Goal: Information Seeking & Learning: Learn about a topic

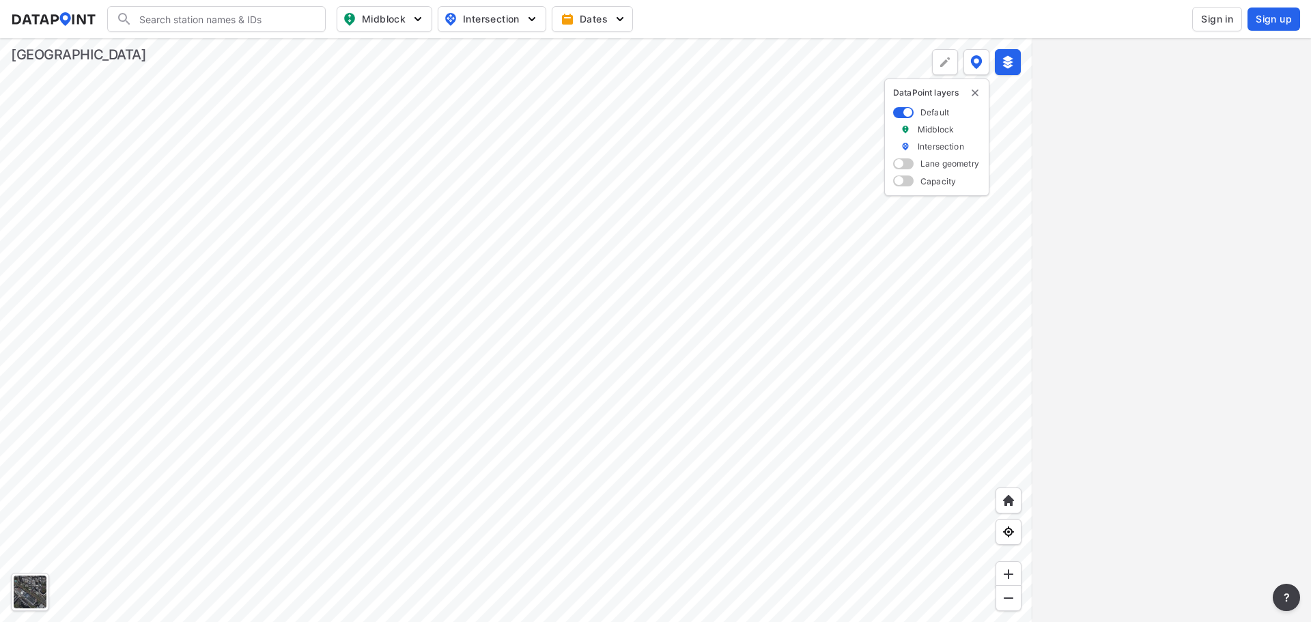
click at [1217, 15] on span "Sign in" at bounding box center [1217, 19] width 32 height 14
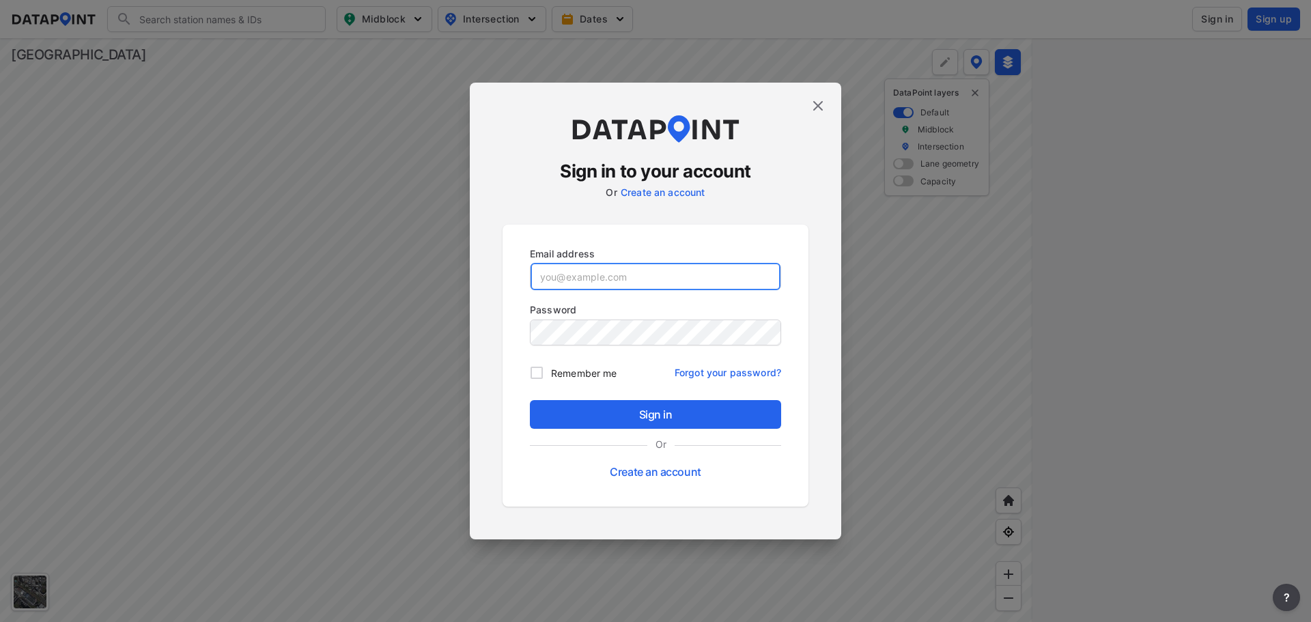
type input "[EMAIL_ADDRESS][DOMAIN_NAME]"
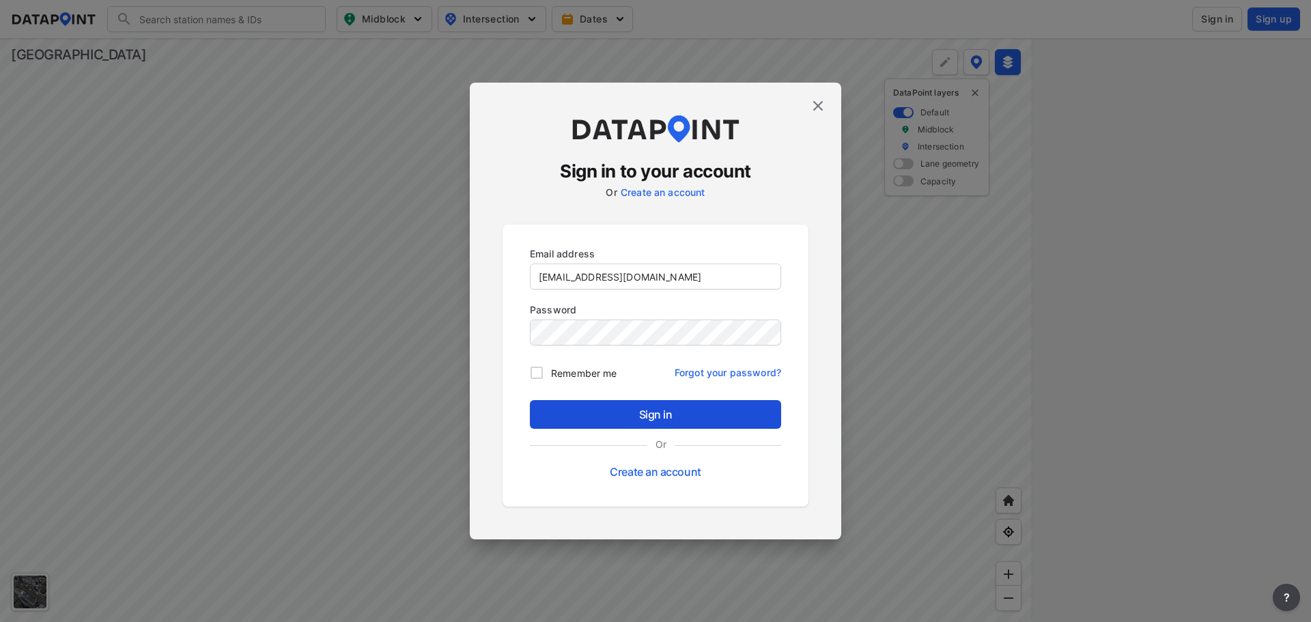
click at [724, 406] on span "Sign in" at bounding box center [655, 414] width 229 height 16
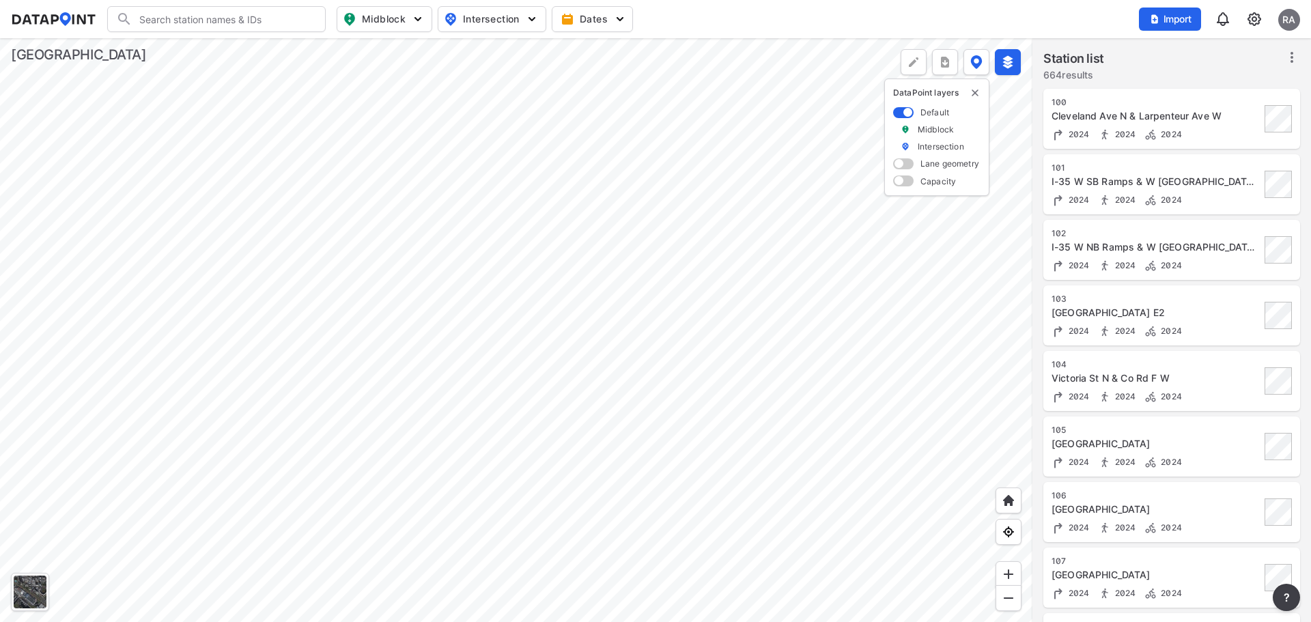
click at [814, 170] on div at bounding box center [516, 330] width 1032 height 584
click at [160, 215] on div at bounding box center [516, 330] width 1032 height 584
click at [223, 195] on div at bounding box center [516, 330] width 1032 height 584
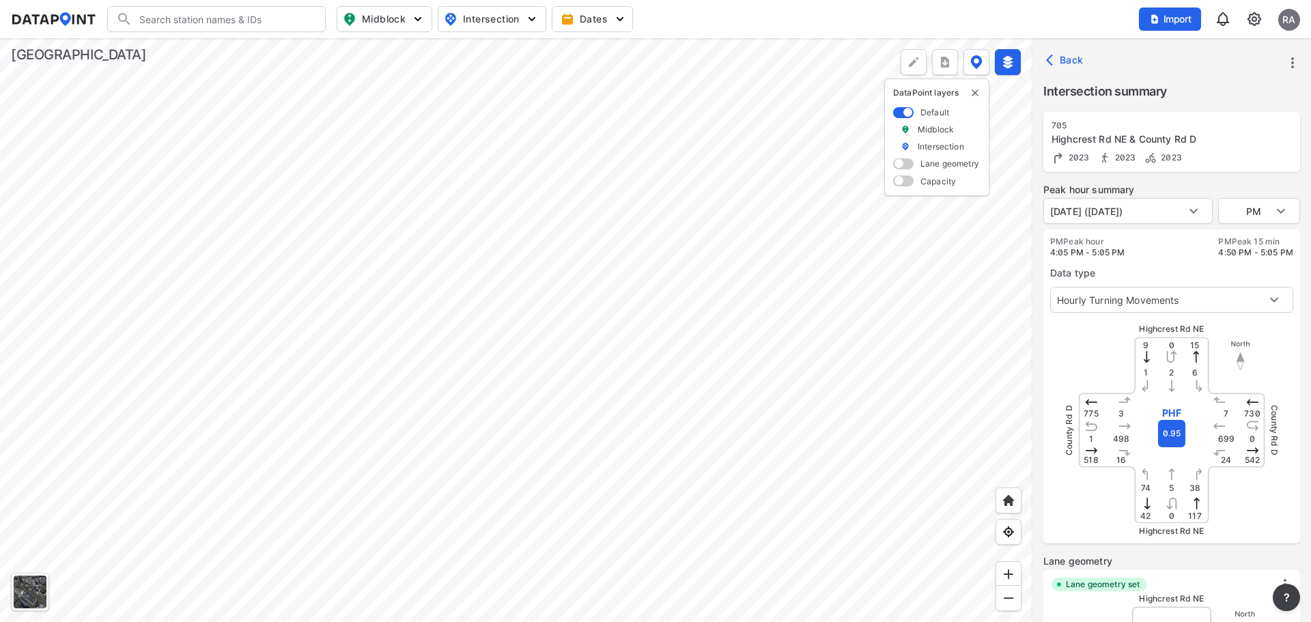
type input "5498"
click at [1276, 301] on body "Search Please enter a search term. Midblock Intersection Dates Import RA Import…" at bounding box center [655, 311] width 1311 height 622
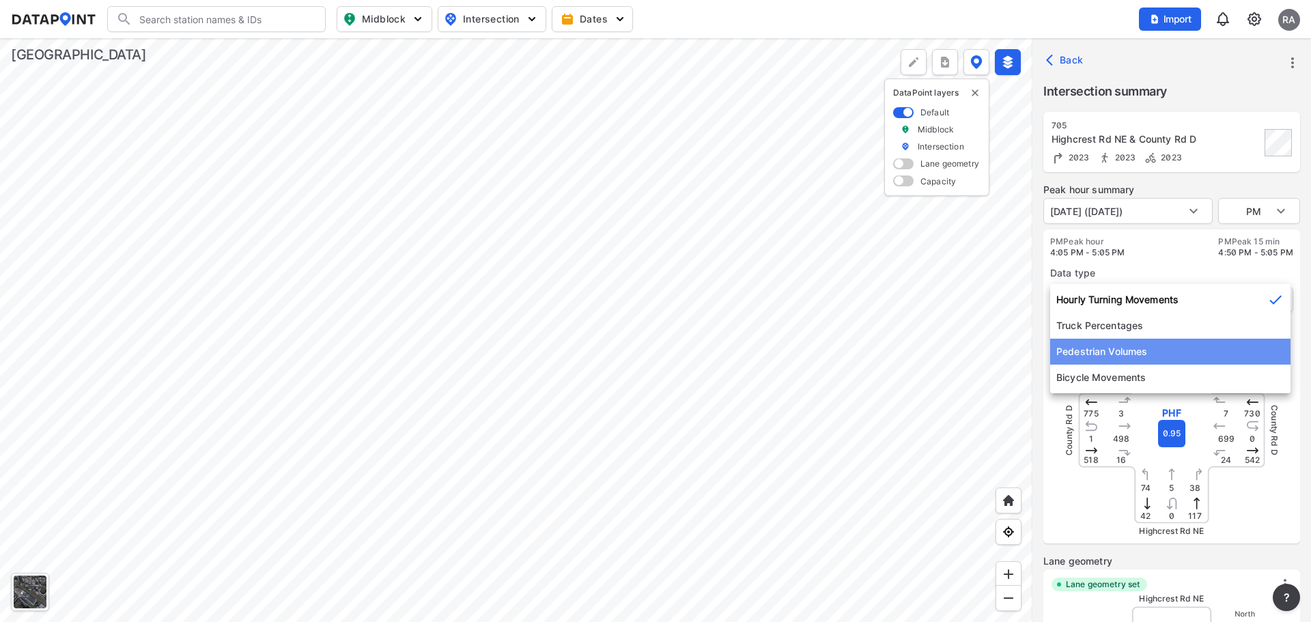
click at [1127, 358] on li "Pedestrian Volumes" at bounding box center [1170, 352] width 240 height 26
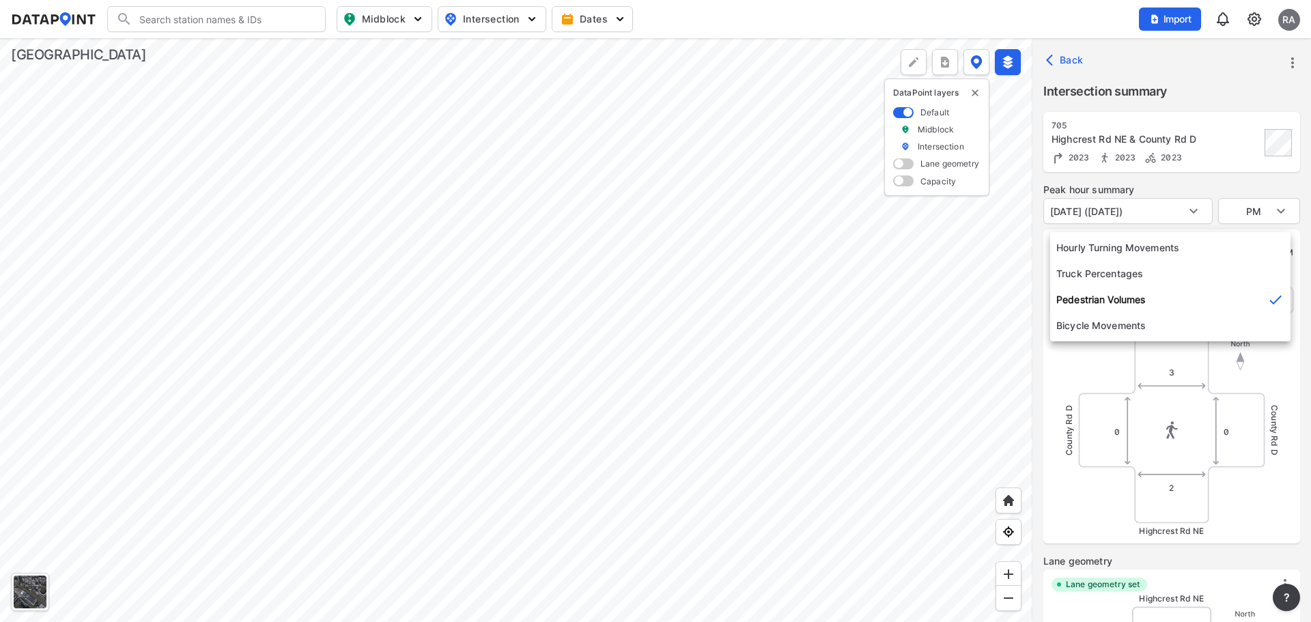
click at [1246, 304] on body "Search Please enter a search term. Midblock Intersection Dates Import RA Import…" at bounding box center [655, 311] width 1311 height 622
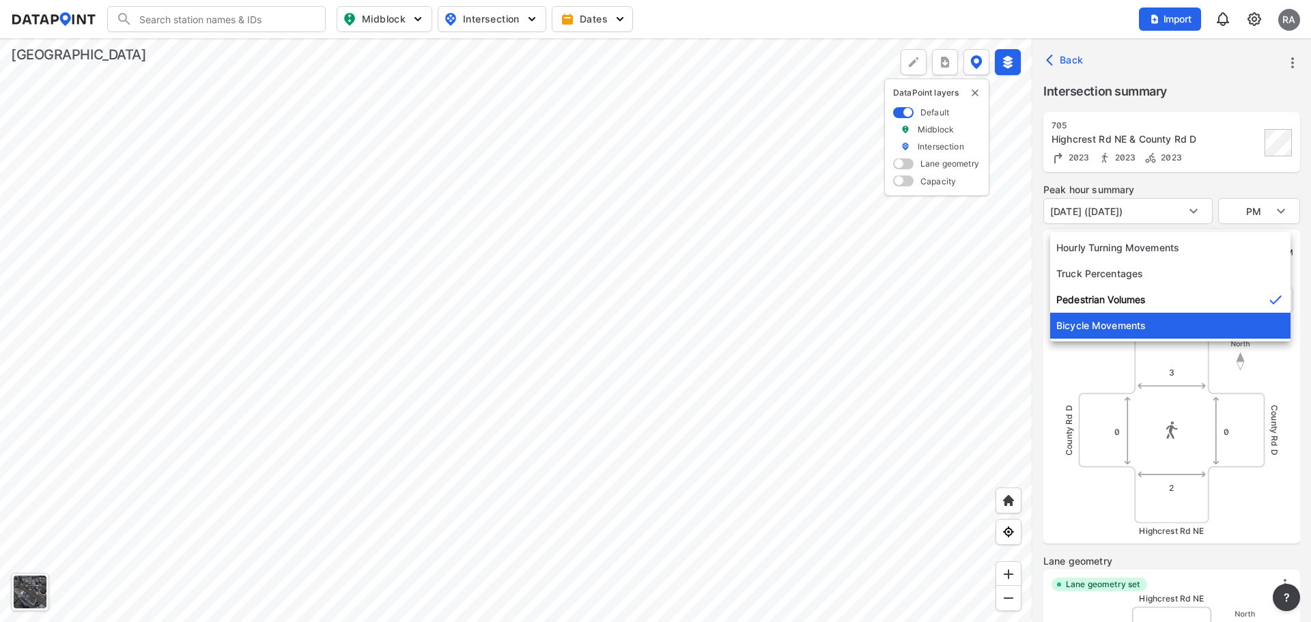
click at [1092, 328] on li "Bicycle Movements" at bounding box center [1170, 326] width 240 height 26
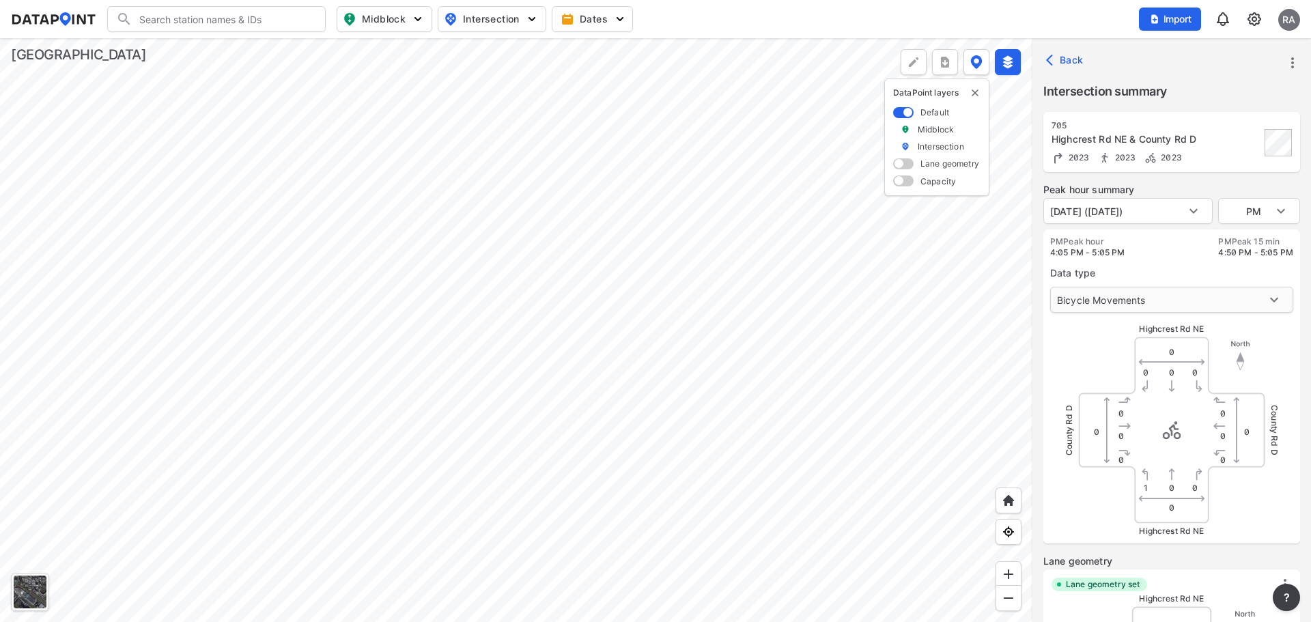
click at [1152, 301] on body "Search Please enter a search term. Midblock Intersection Dates Import RA Import…" at bounding box center [655, 311] width 1311 height 622
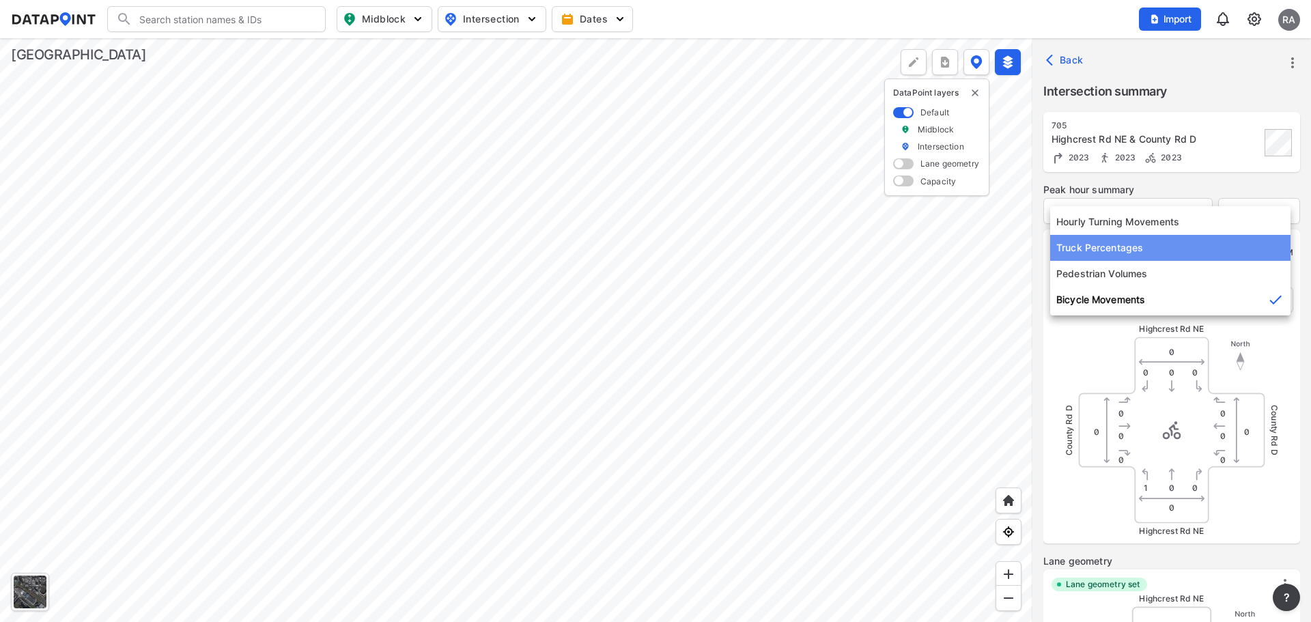
click at [1125, 247] on li "Truck Percentages" at bounding box center [1170, 248] width 240 height 26
type input "1"
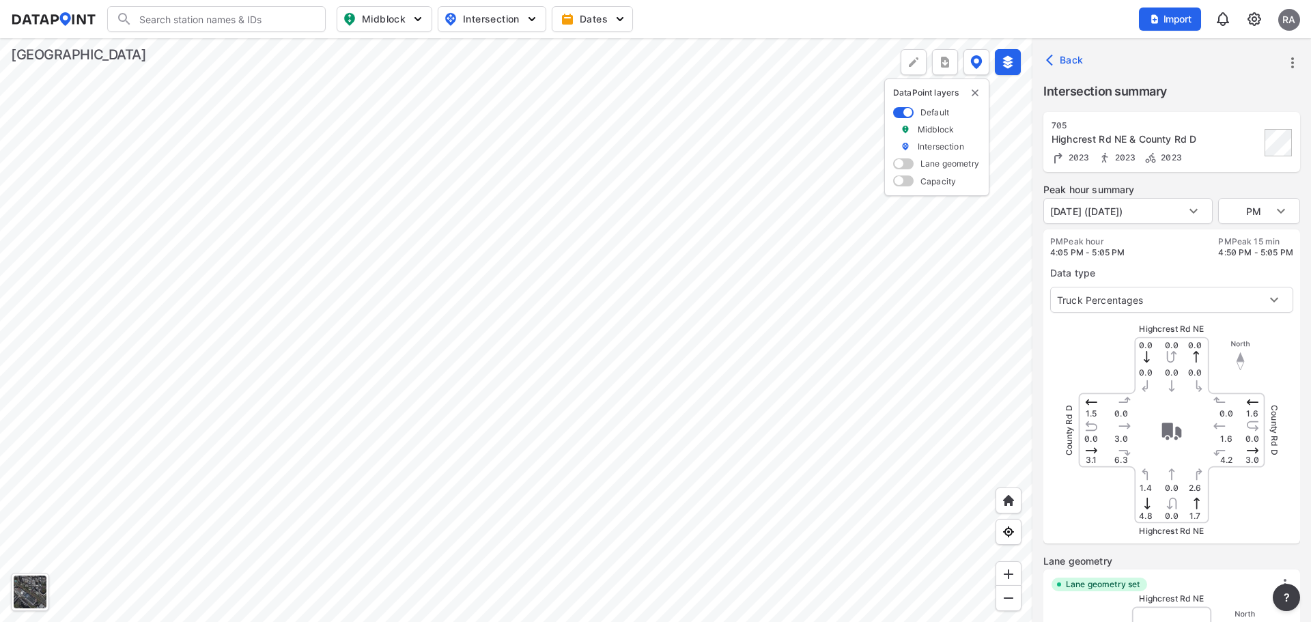
click at [1107, 370] on div "County [GEOGRAPHIC_DATA]" at bounding box center [1171, 430] width 205 height 205
click at [1073, 58] on span "Back" at bounding box center [1066, 60] width 35 height 14
